Goal: Task Accomplishment & Management: Manage account settings

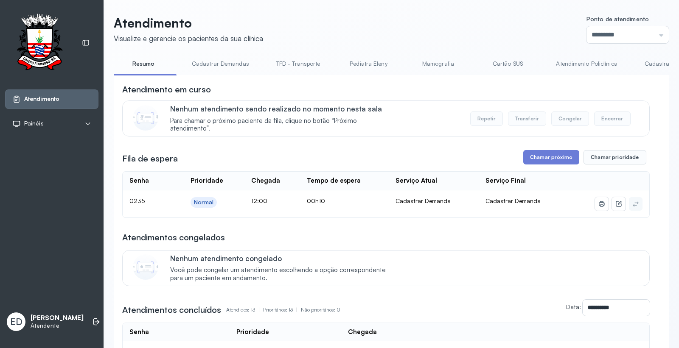
click at [541, 158] on button "Chamar próximo" at bounding box center [551, 157] width 56 height 14
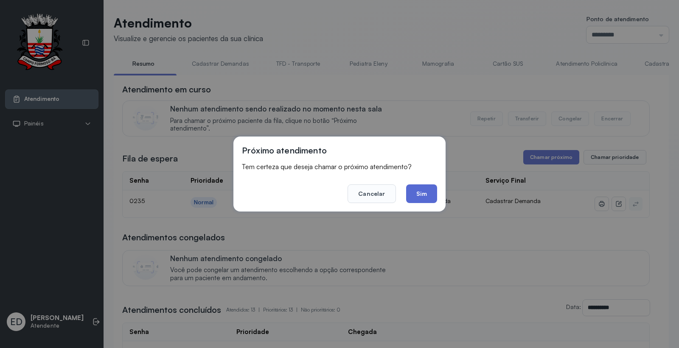
click at [423, 192] on button "Sim" at bounding box center [421, 194] width 31 height 19
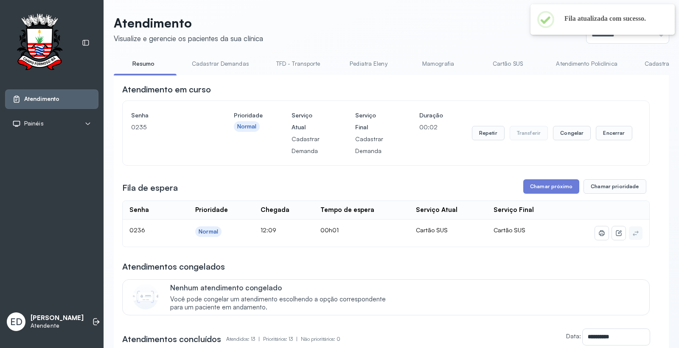
click at [427, 30] on header "Atendimento Visualize e gerencie os pacientes da sua clínica Ponto de atendimen…" at bounding box center [391, 29] width 555 height 28
click at [599, 132] on button "Encerrar" at bounding box center [614, 133] width 36 height 14
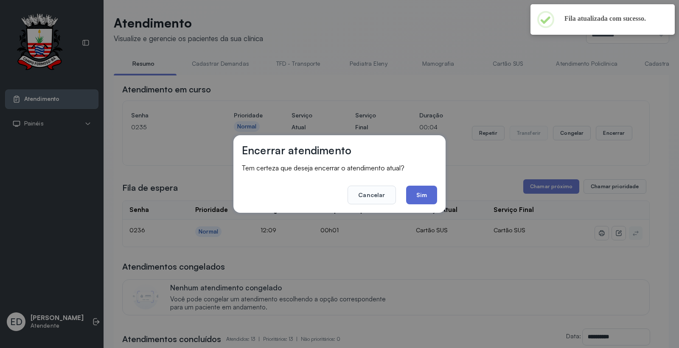
click at [418, 198] on button "Sim" at bounding box center [421, 195] width 31 height 19
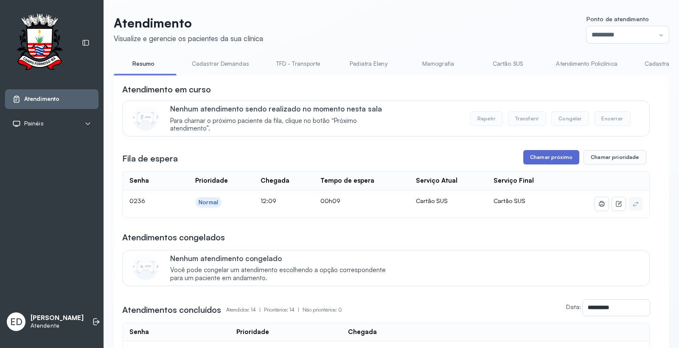
click at [556, 158] on button "Chamar próximo" at bounding box center [551, 157] width 56 height 14
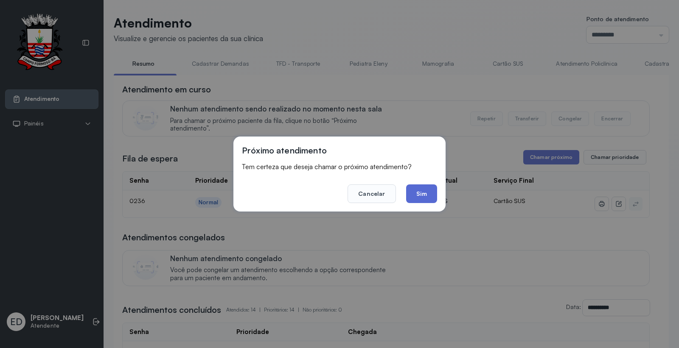
click at [429, 192] on button "Sim" at bounding box center [421, 194] width 31 height 19
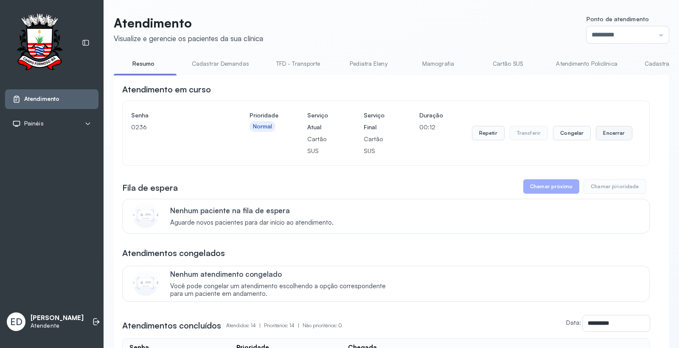
click at [616, 133] on button "Encerrar" at bounding box center [614, 133] width 36 height 14
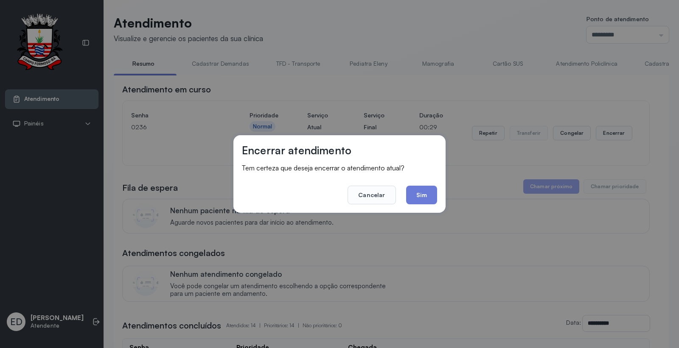
click at [372, 28] on div "Encerrar atendimento Tem certeza que deseja encerrar o atendimento atual? Cance…" at bounding box center [339, 174] width 679 height 348
click at [420, 196] on button "Sim" at bounding box center [421, 195] width 31 height 19
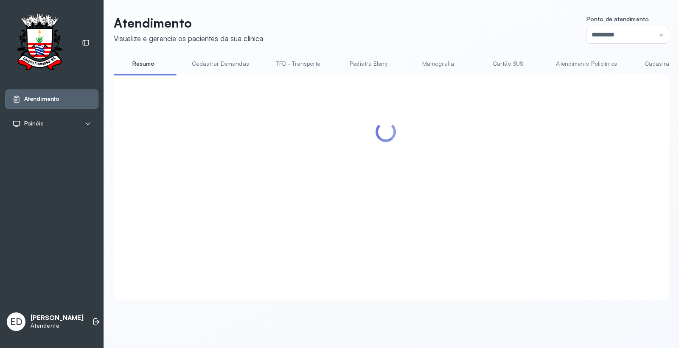
click at [378, 21] on header "Atendimento Visualize e gerencie os pacientes da sua clínica Ponto de atendimen…" at bounding box center [391, 29] width 555 height 28
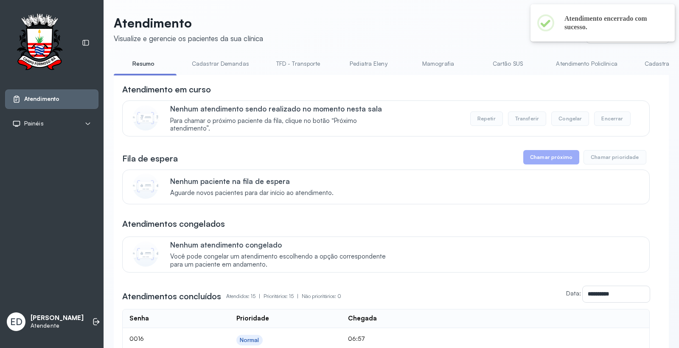
click at [333, 18] on header "Atendimento Visualize e gerencie os pacientes da sua clínica Ponto de atendimen…" at bounding box center [391, 29] width 555 height 28
click at [334, 18] on header "Atendimento Visualize e gerencie os pacientes da sua clínica Ponto de atendimen…" at bounding box center [391, 29] width 555 height 28
click at [145, 67] on link "Resumo" at bounding box center [143, 64] width 59 height 14
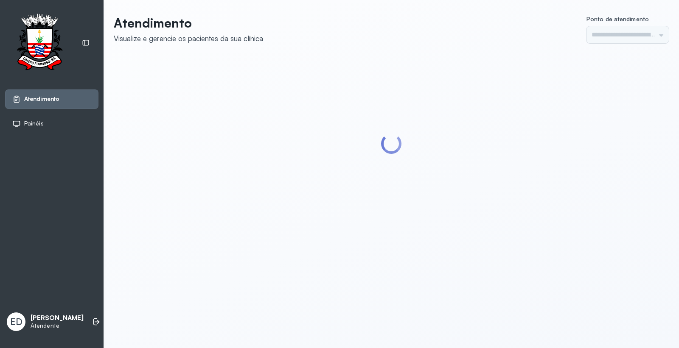
type input "*********"
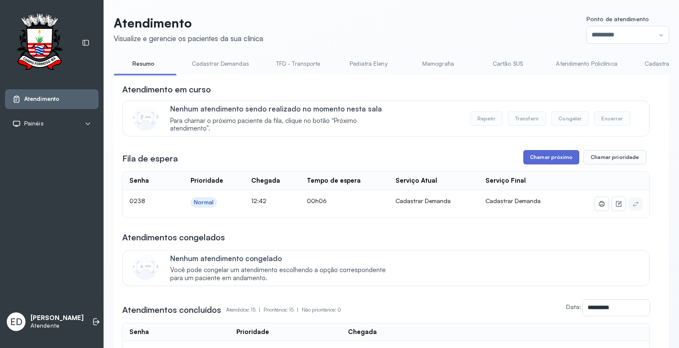
click at [557, 155] on button "Chamar próximo" at bounding box center [551, 157] width 56 height 14
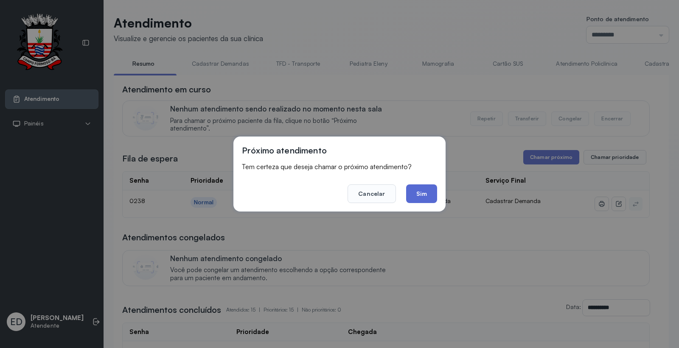
click at [430, 194] on button "Sim" at bounding box center [421, 194] width 31 height 19
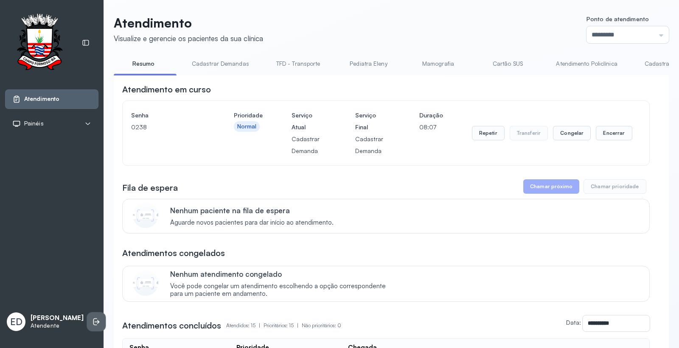
click at [93, 323] on icon at bounding box center [95, 322] width 4 height 7
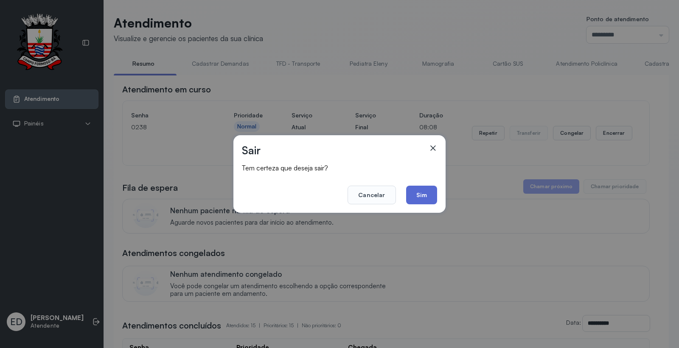
click at [418, 189] on button "Sim" at bounding box center [421, 195] width 31 height 19
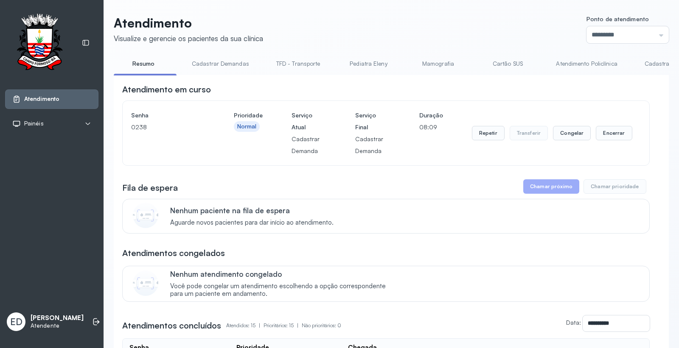
drag, startPoint x: 451, startPoint y: 29, endPoint x: 448, endPoint y: 32, distance: 4.5
click at [448, 32] on header "Atendimento Visualize e gerencie os pacientes da sua clínica Ponto de atendimen…" at bounding box center [391, 29] width 555 height 28
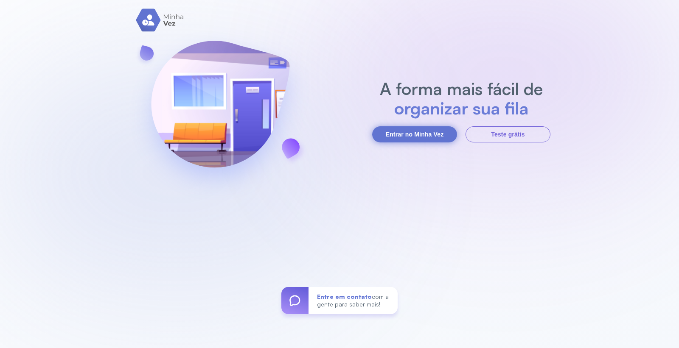
click at [400, 132] on button "Entrar no Minha Vez" at bounding box center [414, 134] width 85 height 16
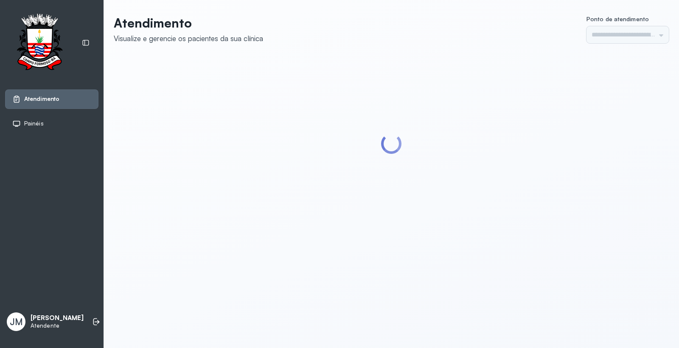
type input "*********"
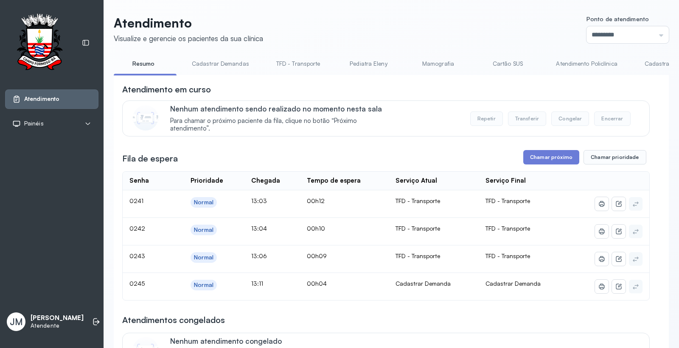
click at [649, 61] on link "Cadastrar Demanda" at bounding box center [671, 64] width 71 height 14
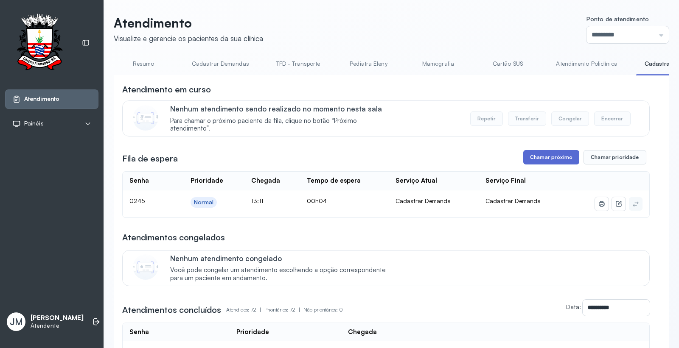
click at [547, 158] on button "Chamar próximo" at bounding box center [551, 157] width 56 height 14
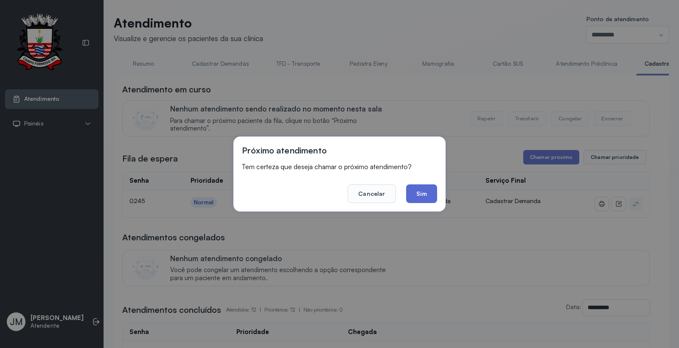
drag, startPoint x: 417, startPoint y: 196, endPoint x: 416, endPoint y: 190, distance: 5.7
click at [417, 194] on button "Sim" at bounding box center [421, 194] width 31 height 19
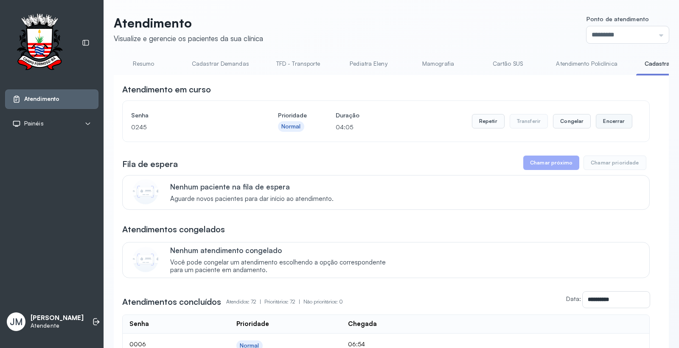
click at [609, 121] on button "Encerrar" at bounding box center [614, 121] width 36 height 14
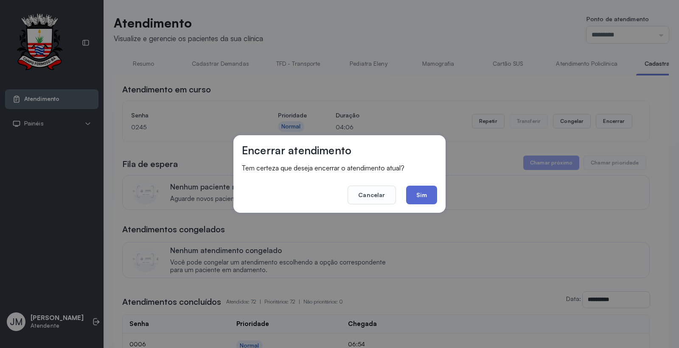
click at [417, 192] on button "Sim" at bounding box center [421, 195] width 31 height 19
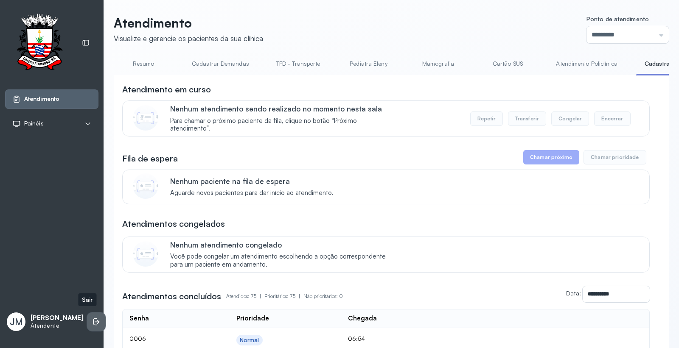
click at [92, 320] on icon at bounding box center [96, 322] width 8 height 8
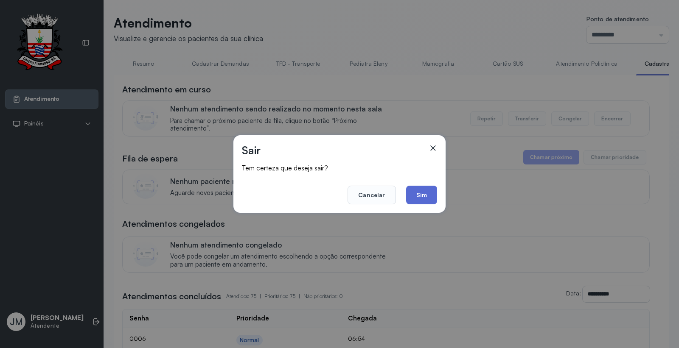
click at [414, 194] on button "Sim" at bounding box center [421, 195] width 31 height 19
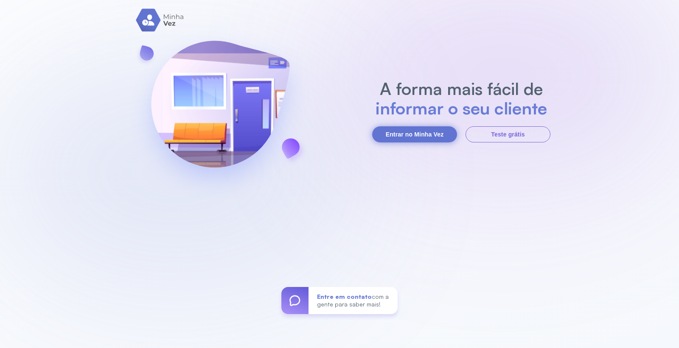
click at [412, 130] on button "Entrar no Minha Vez" at bounding box center [414, 134] width 85 height 16
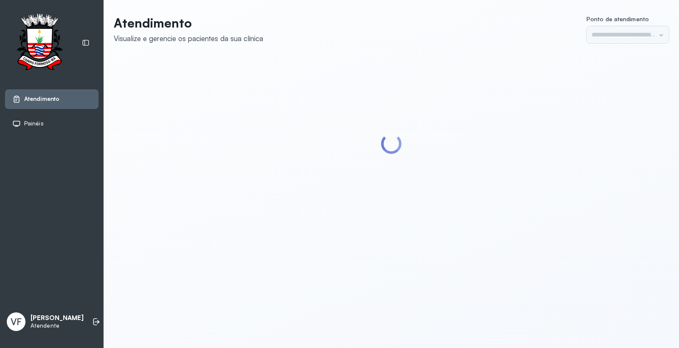
type input "*********"
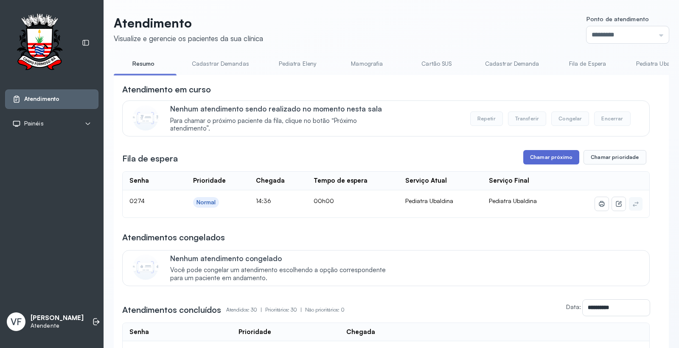
click at [542, 156] on button "Chamar próximo" at bounding box center [551, 157] width 56 height 14
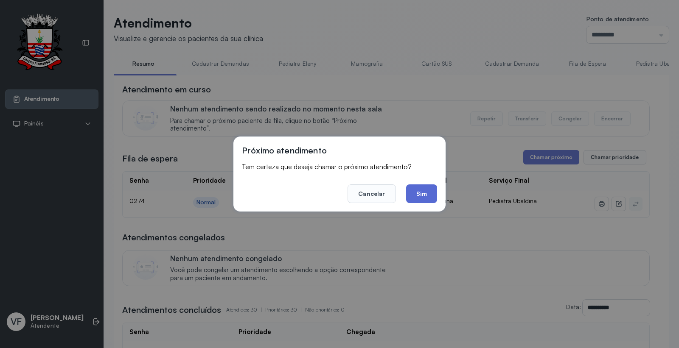
click at [419, 193] on button "Sim" at bounding box center [421, 194] width 31 height 19
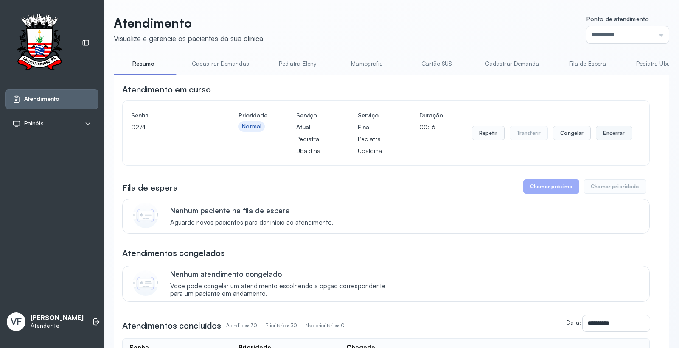
click at [606, 129] on button "Encerrar" at bounding box center [614, 133] width 36 height 14
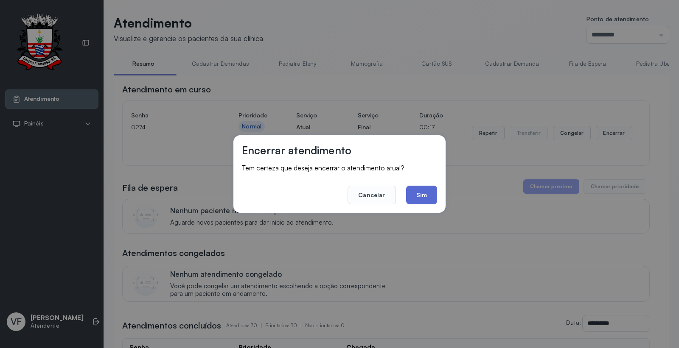
click at [416, 191] on button "Sim" at bounding box center [421, 195] width 31 height 19
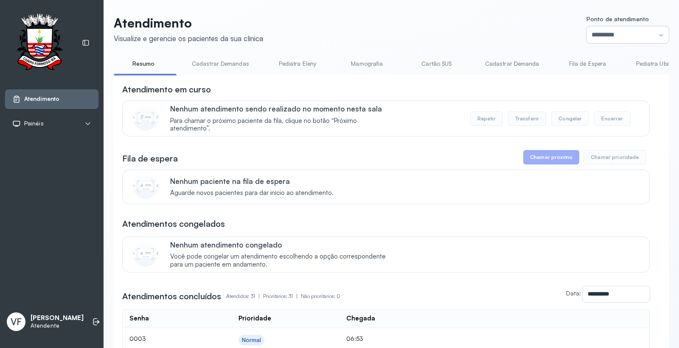
click at [597, 29] on input "*********" at bounding box center [628, 34] width 82 height 17
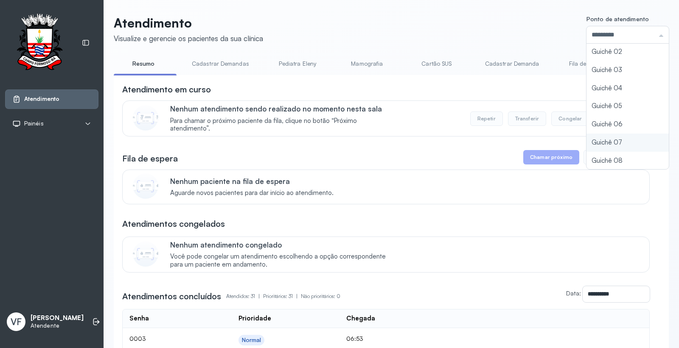
type input "*********"
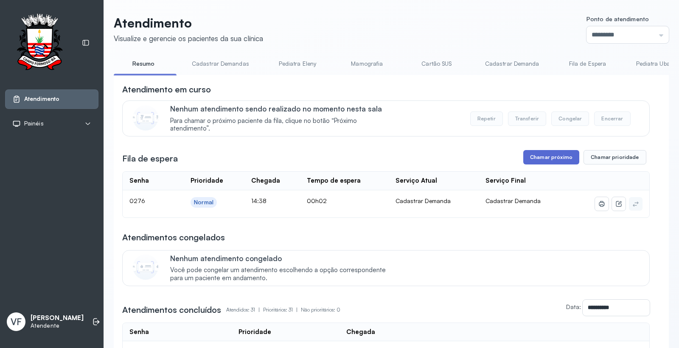
click at [535, 155] on button "Chamar próximo" at bounding box center [551, 157] width 56 height 14
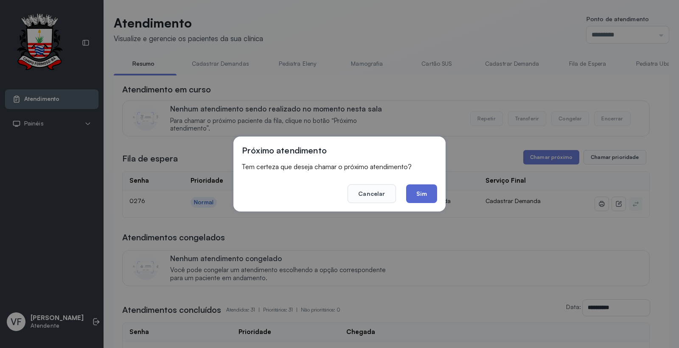
click at [414, 191] on button "Sim" at bounding box center [421, 194] width 31 height 19
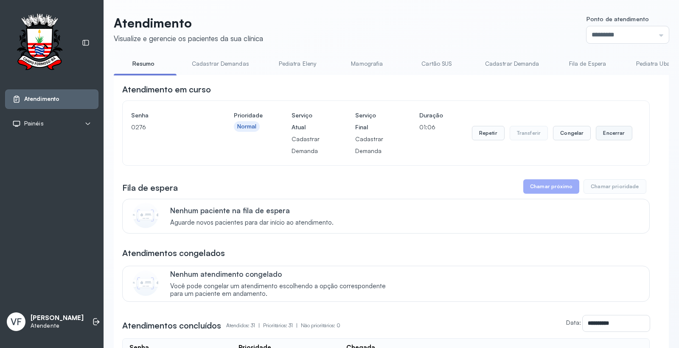
click at [603, 130] on button "Encerrar" at bounding box center [614, 133] width 36 height 14
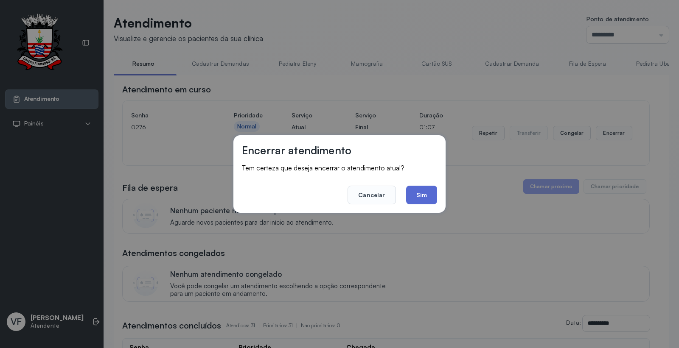
click at [425, 195] on button "Sim" at bounding box center [421, 195] width 31 height 19
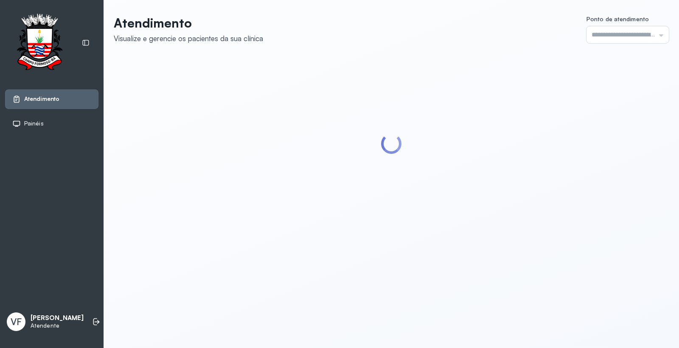
type input "*********"
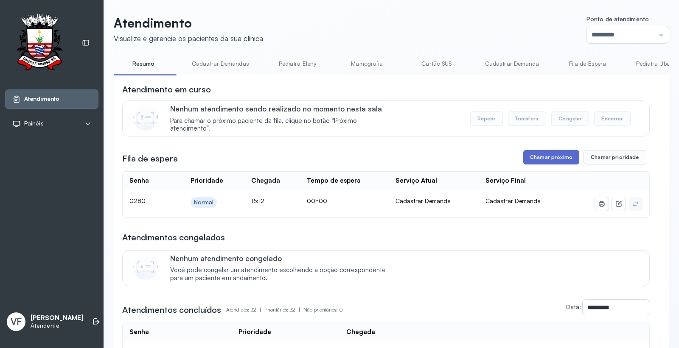
click at [556, 155] on button "Chamar próximo" at bounding box center [551, 157] width 56 height 14
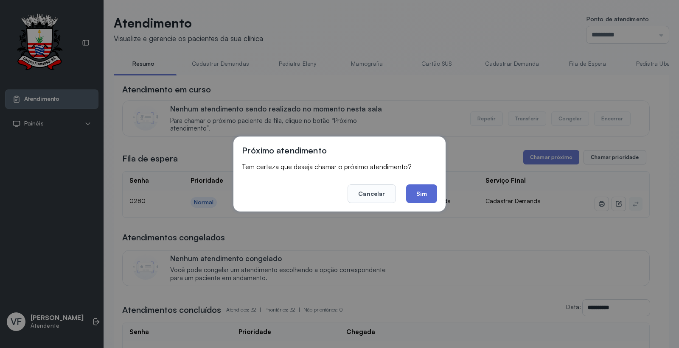
click at [419, 189] on button "Sim" at bounding box center [421, 194] width 31 height 19
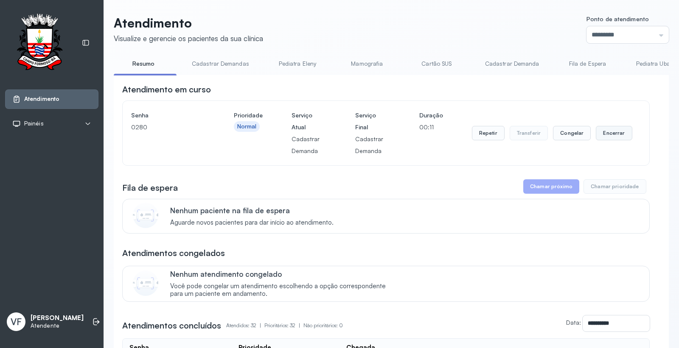
click at [610, 130] on button "Encerrar" at bounding box center [614, 133] width 36 height 14
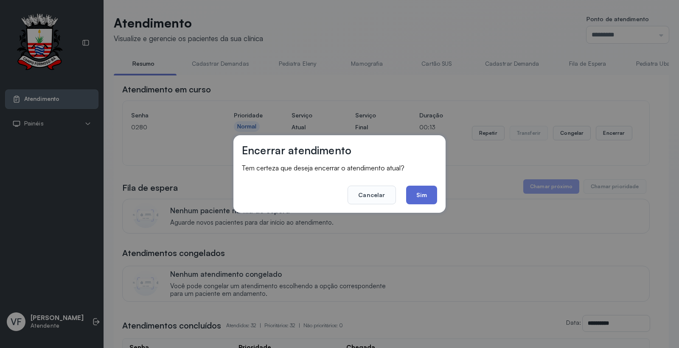
click at [425, 189] on button "Sim" at bounding box center [421, 195] width 31 height 19
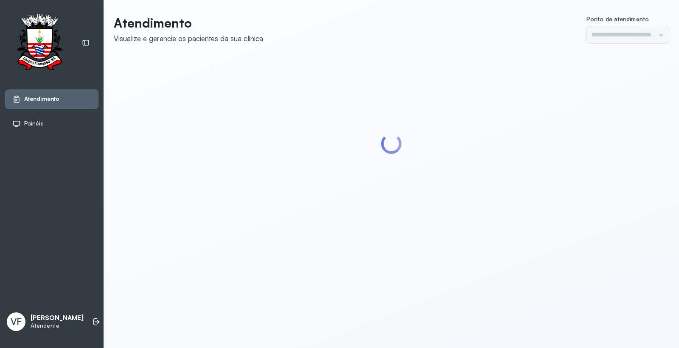
type input "*********"
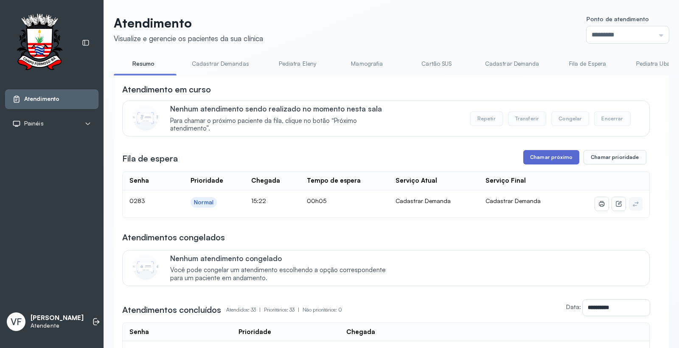
click at [550, 155] on button "Chamar próximo" at bounding box center [551, 157] width 56 height 14
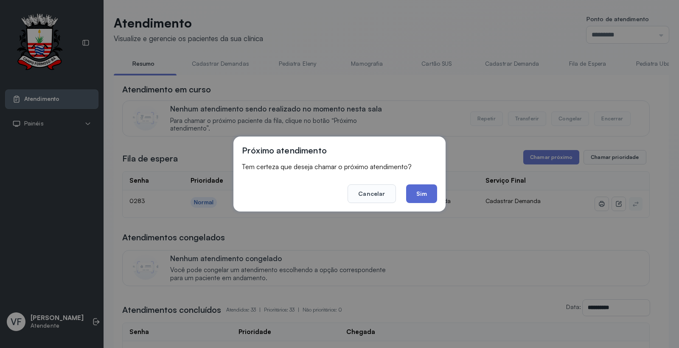
click at [415, 191] on button "Sim" at bounding box center [421, 194] width 31 height 19
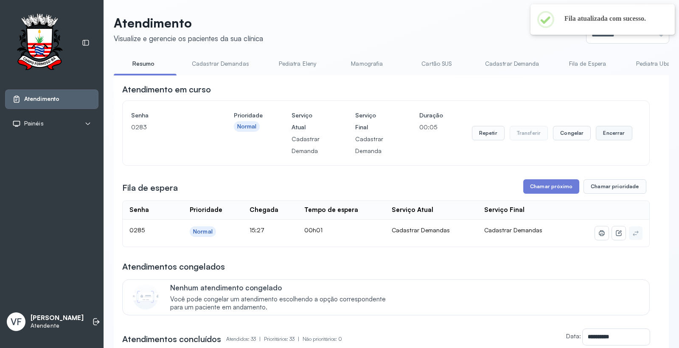
click at [606, 130] on button "Encerrar" at bounding box center [614, 133] width 36 height 14
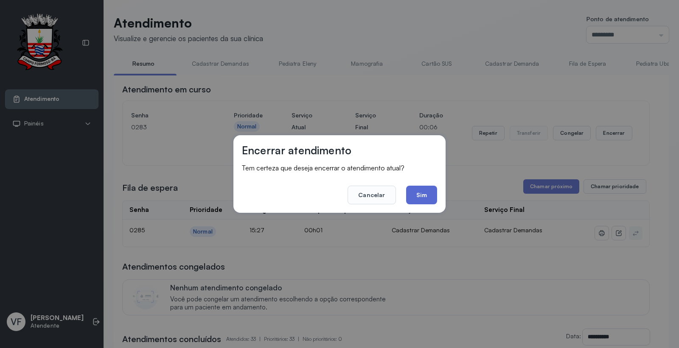
click at [417, 191] on button "Sim" at bounding box center [421, 195] width 31 height 19
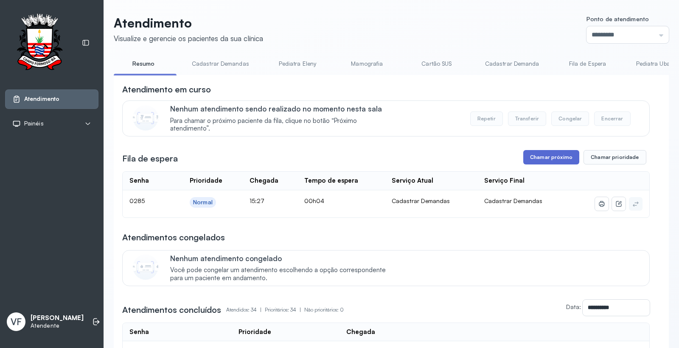
click at [550, 159] on button "Chamar próximo" at bounding box center [551, 157] width 56 height 14
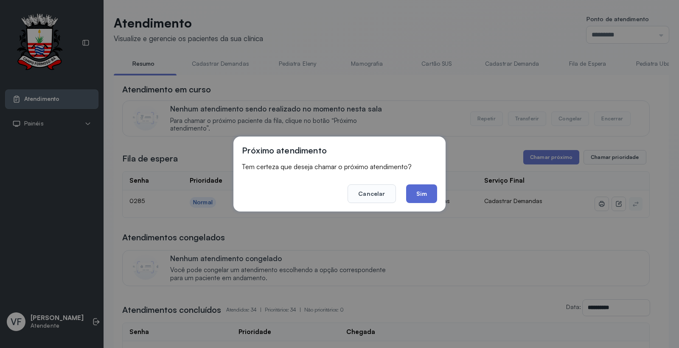
click at [416, 191] on button "Sim" at bounding box center [421, 194] width 31 height 19
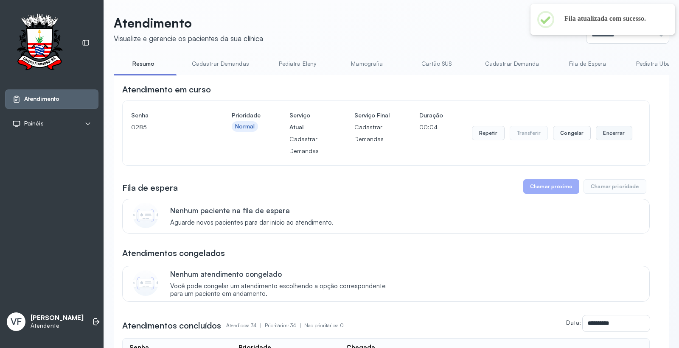
click at [607, 132] on button "Encerrar" at bounding box center [614, 133] width 36 height 14
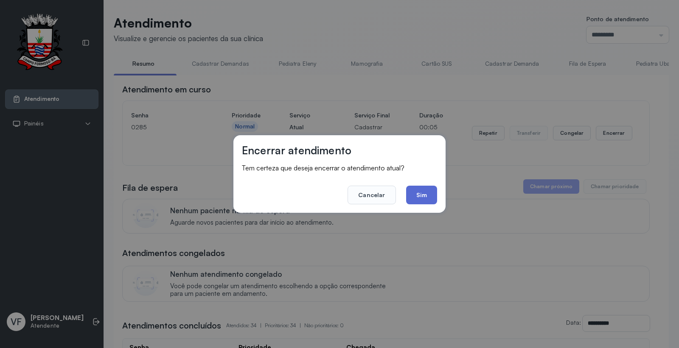
click at [422, 191] on button "Sim" at bounding box center [421, 195] width 31 height 19
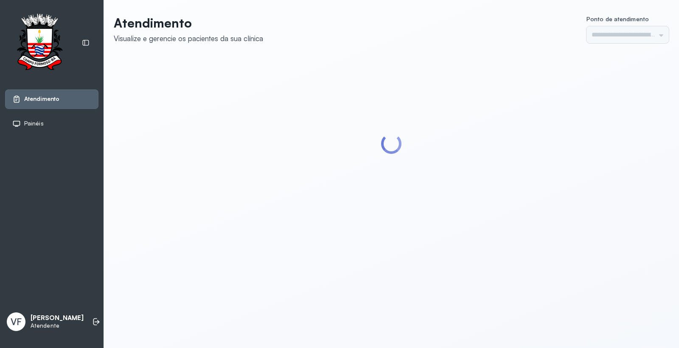
type input "*********"
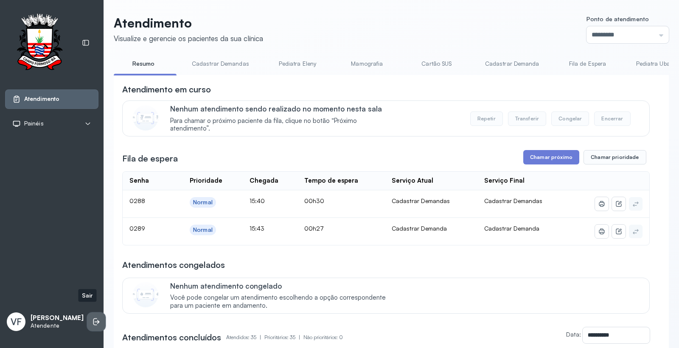
click at [87, 321] on li at bounding box center [96, 322] width 19 height 19
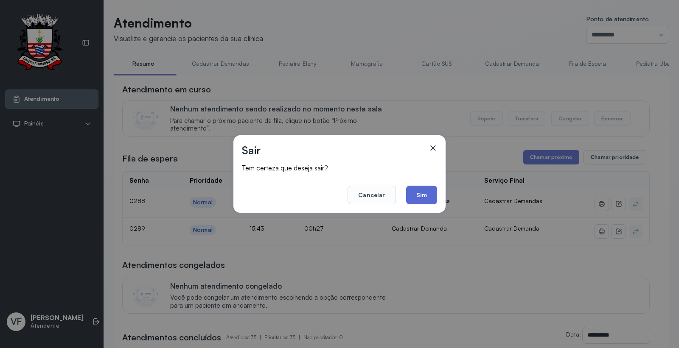
click at [415, 192] on button "Sim" at bounding box center [421, 195] width 31 height 19
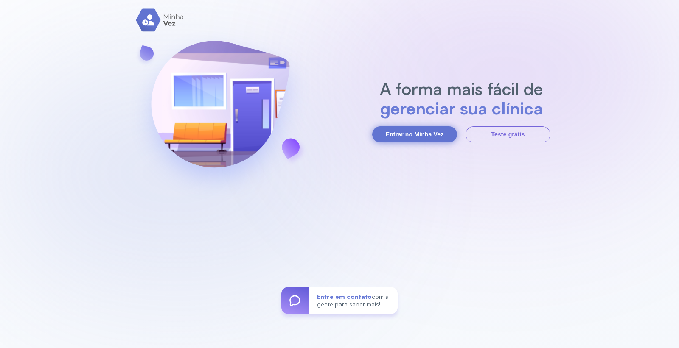
click at [432, 128] on button "Entrar no Minha Vez" at bounding box center [414, 134] width 85 height 16
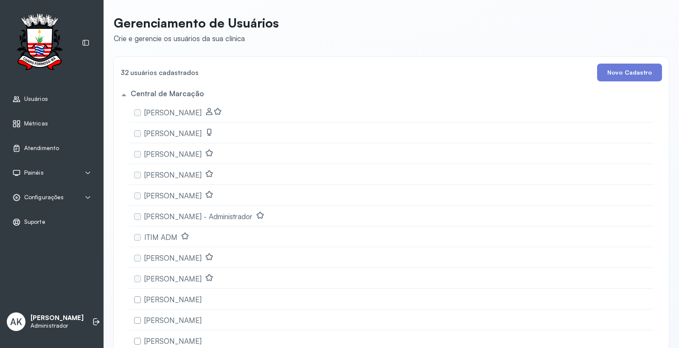
click at [54, 147] on span "Atendimento" at bounding box center [41, 148] width 35 height 7
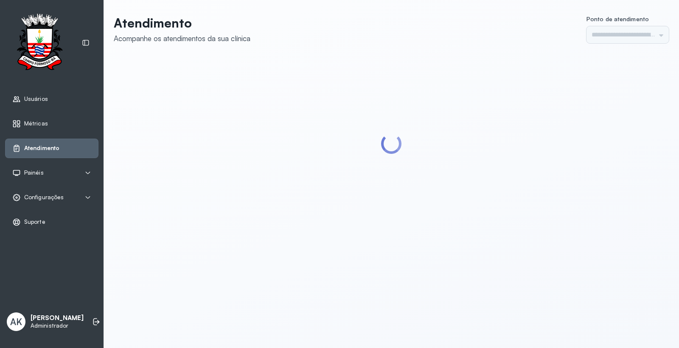
type input "*********"
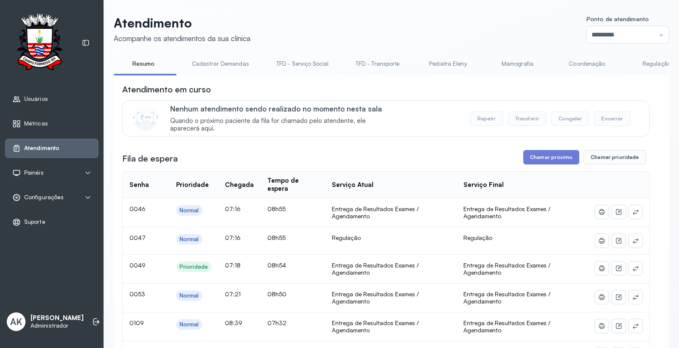
click at [47, 198] on span "Configurações" at bounding box center [43, 197] width 39 height 7
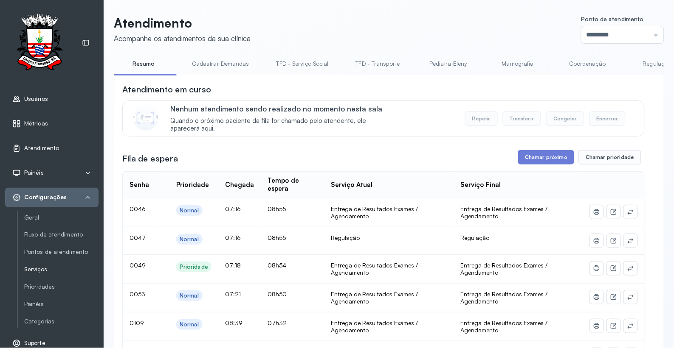
click at [48, 267] on link "Serviços" at bounding box center [61, 269] width 74 height 7
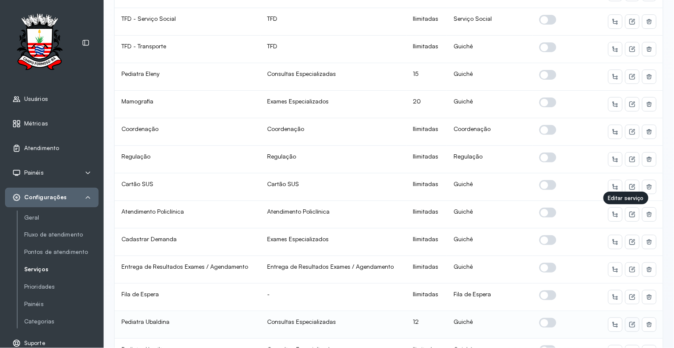
scroll to position [94, 0]
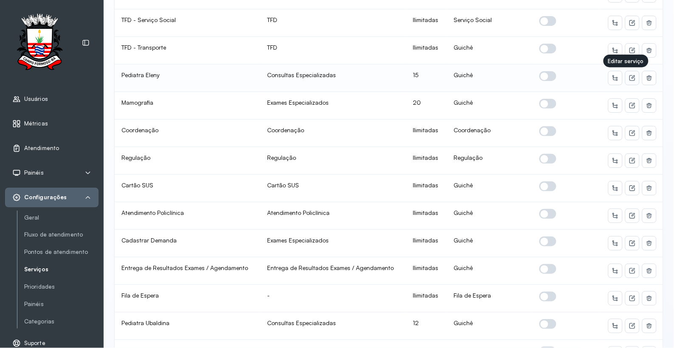
click at [629, 79] on icon at bounding box center [632, 78] width 7 height 7
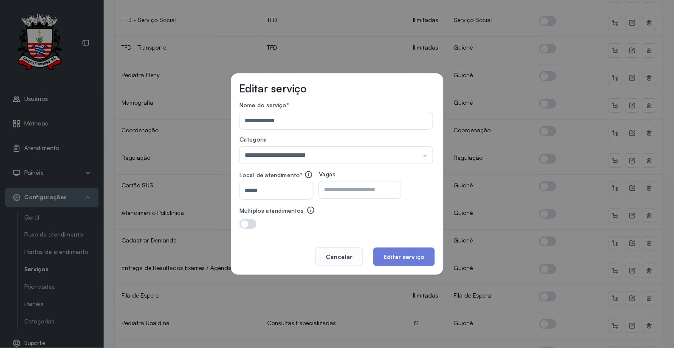
click at [363, 197] on input "**" at bounding box center [352, 190] width 67 height 17
type input "*"
click at [402, 256] on button "Editar serviço" at bounding box center [403, 257] width 61 height 19
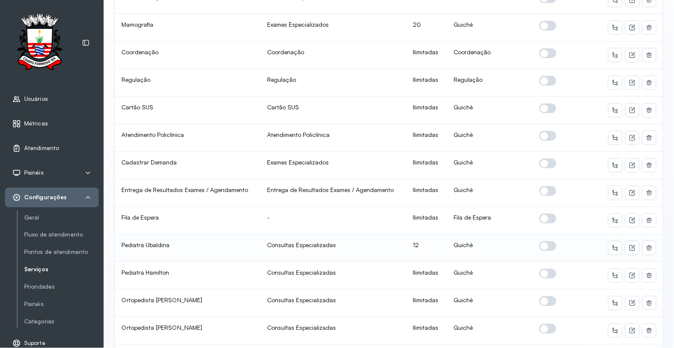
scroll to position [236, 0]
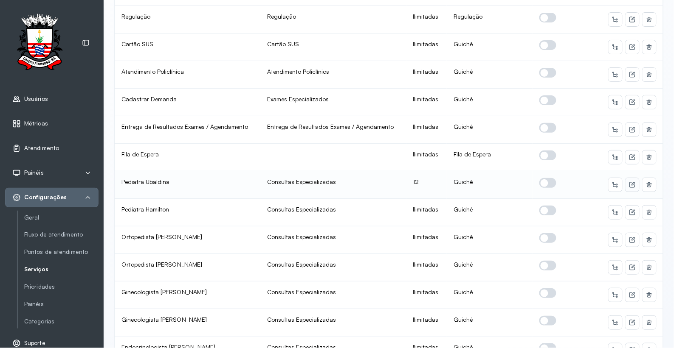
click at [625, 187] on button at bounding box center [632, 185] width 14 height 14
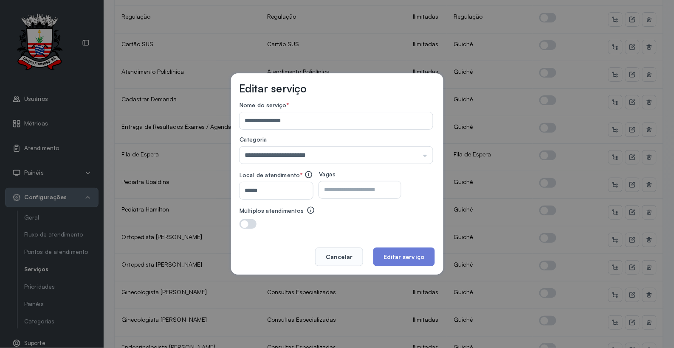
click at [362, 194] on input "**" at bounding box center [352, 190] width 67 height 17
type input "*"
click at [387, 250] on button "Editar serviço" at bounding box center [403, 257] width 61 height 19
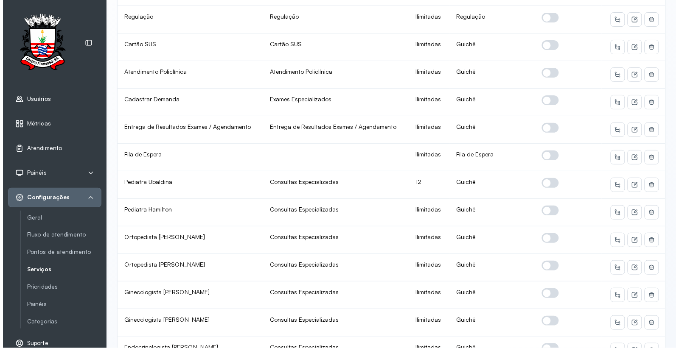
scroll to position [0, 0]
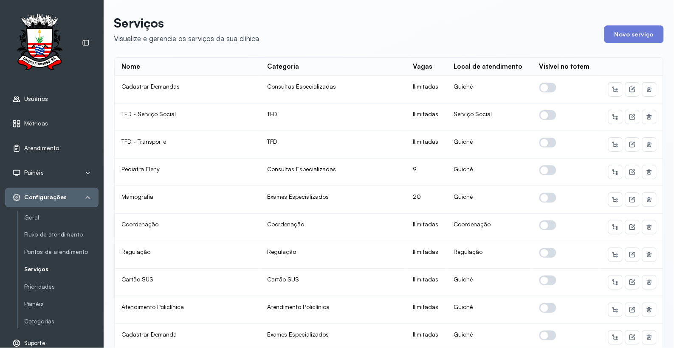
click at [88, 198] on icon at bounding box center [87, 197] width 7 height 7
click at [86, 196] on icon at bounding box center [87, 197] width 7 height 7
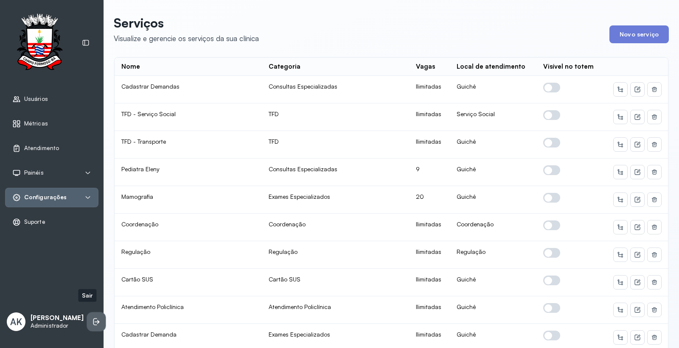
click at [92, 318] on icon at bounding box center [96, 322] width 8 height 8
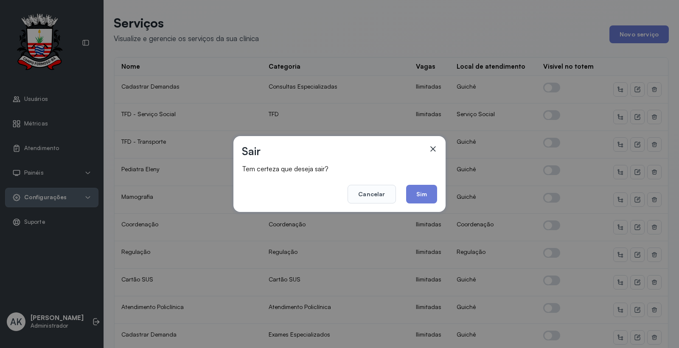
drag, startPoint x: 432, startPoint y: 198, endPoint x: 428, endPoint y: 208, distance: 10.6
click at [429, 205] on div "Sair Tem certeza que deseja sair? Cancelar Sim" at bounding box center [339, 174] width 212 height 76
